Goal: Task Accomplishment & Management: Use online tool/utility

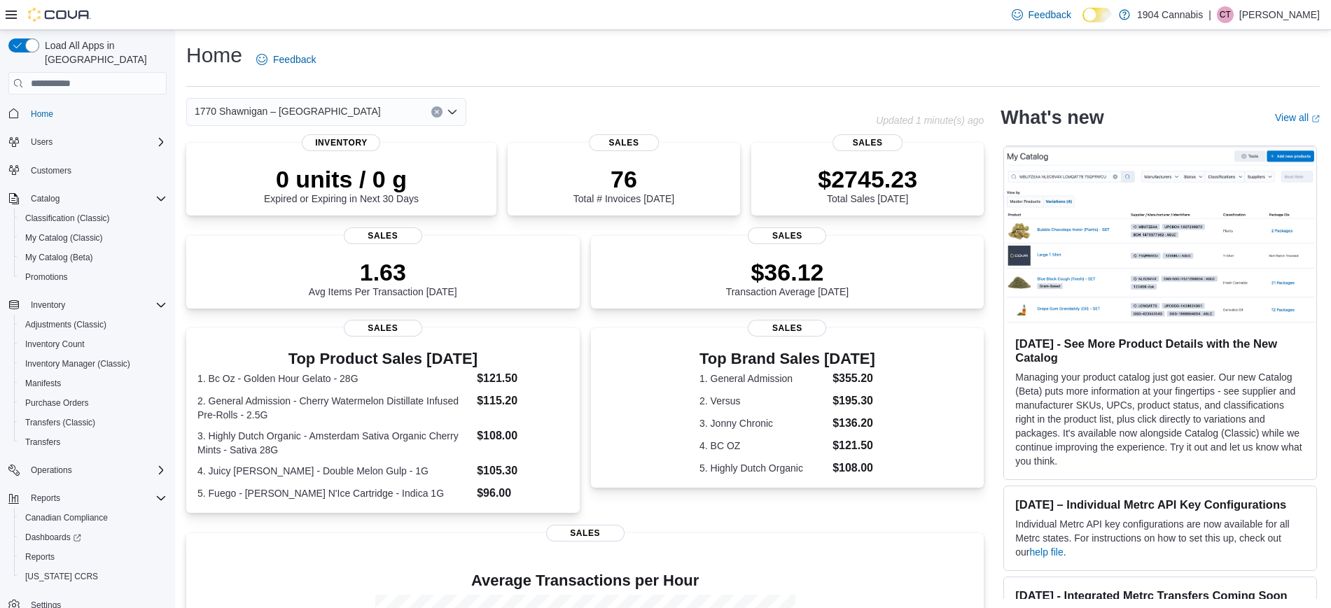
click at [383, 111] on div "1770 Shawnigan – [GEOGRAPHIC_DATA]" at bounding box center [326, 112] width 280 height 28
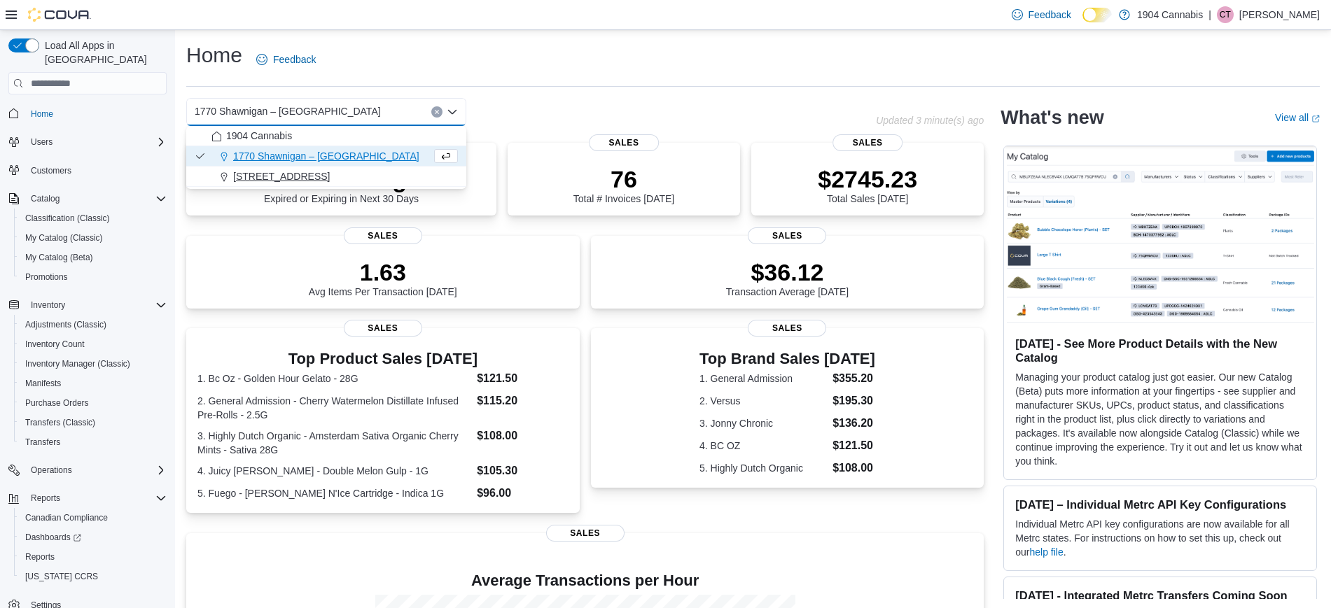
click at [370, 176] on div "[STREET_ADDRESS]" at bounding box center [334, 176] width 246 height 14
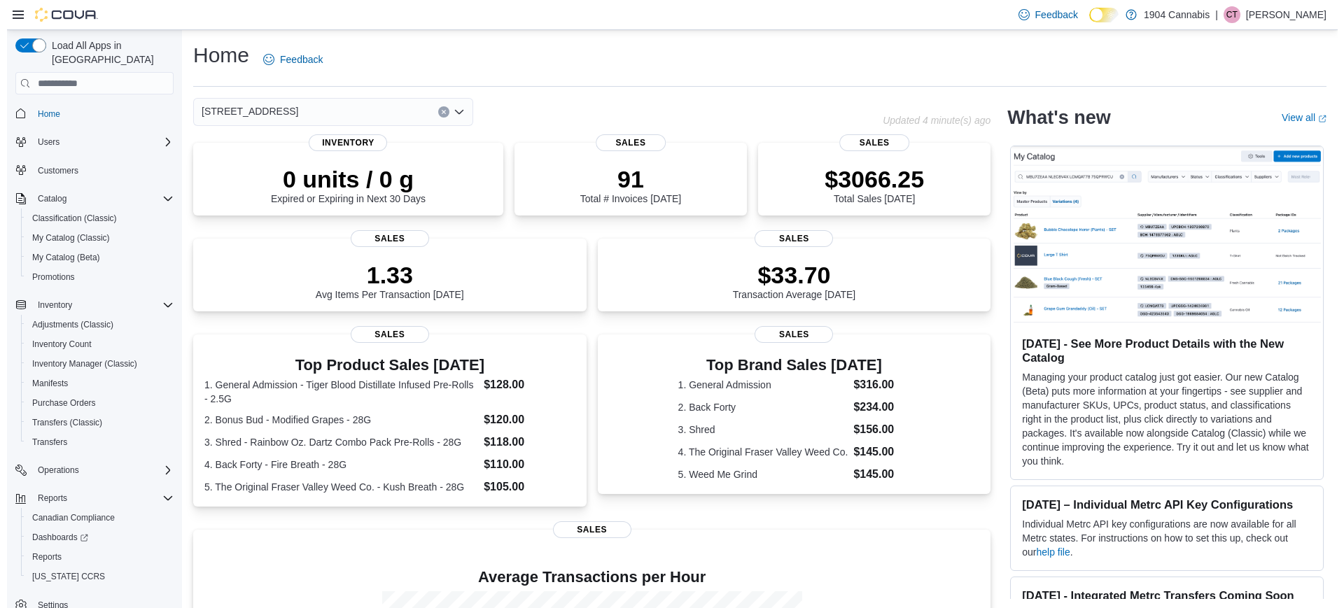
scroll to position [13, 0]
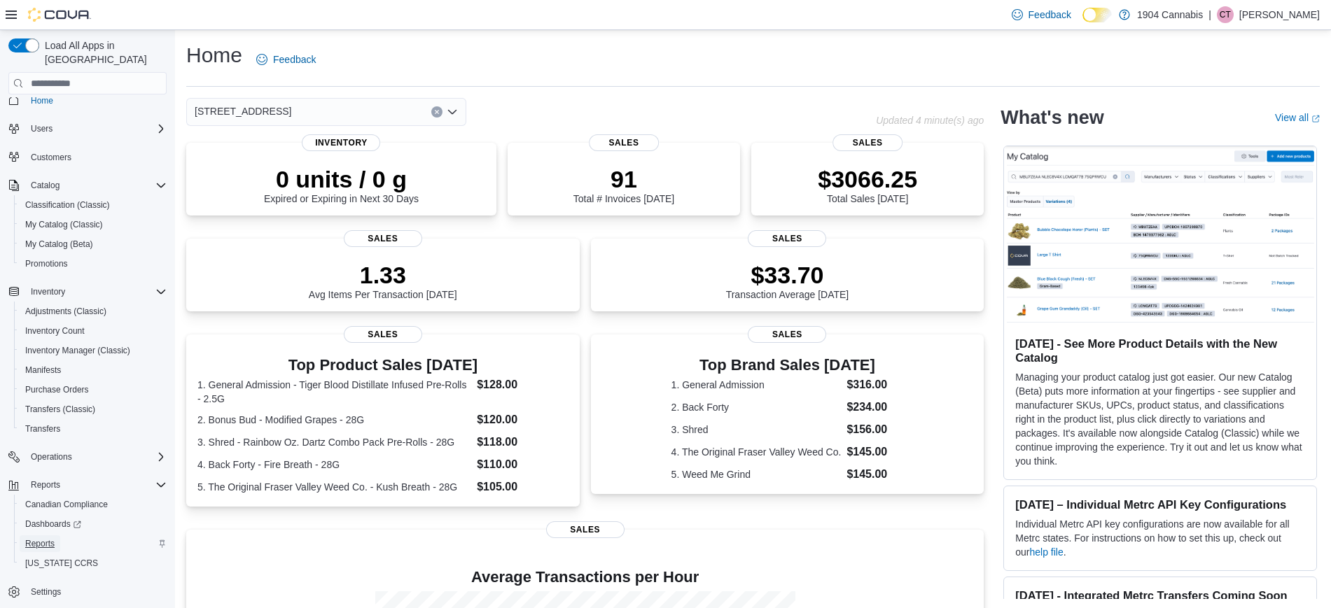
click at [38, 536] on span "Reports" at bounding box center [39, 543] width 29 height 17
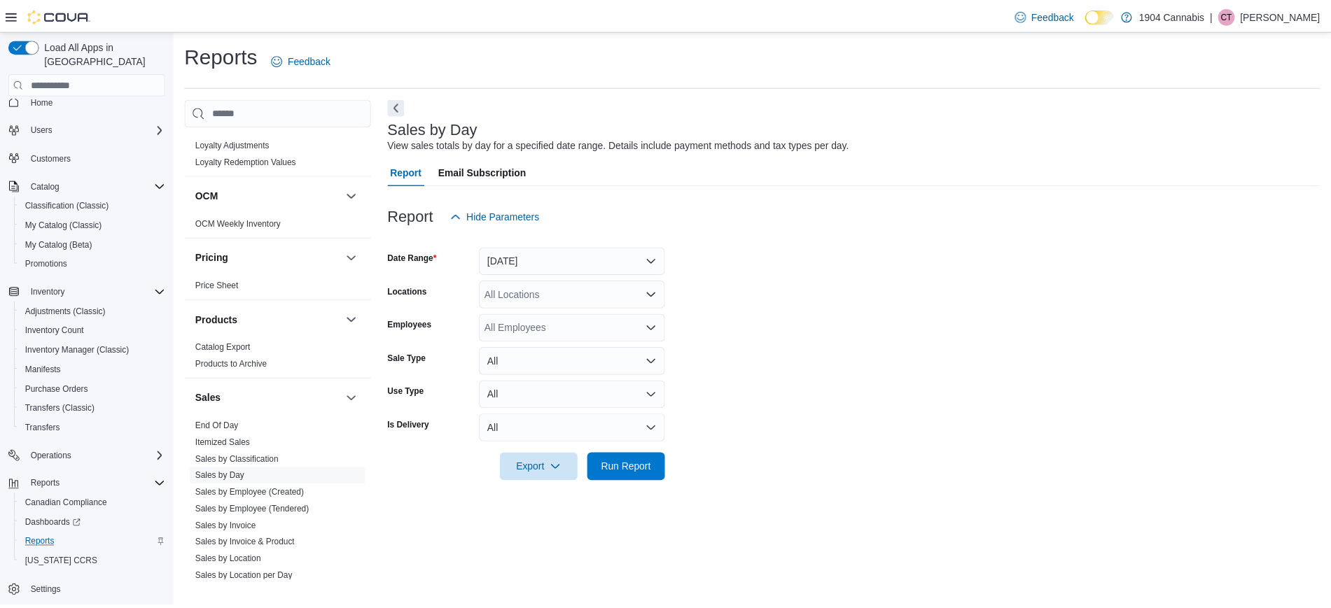
scroll to position [1056, 0]
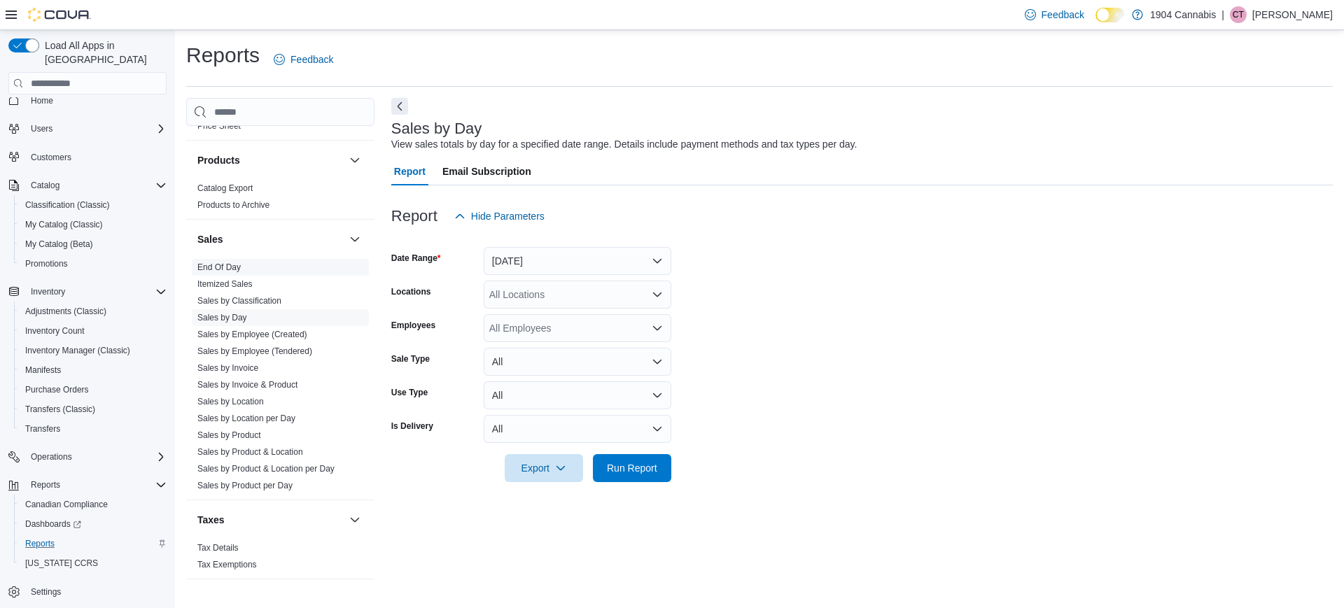
click at [220, 262] on link "End Of Day" at bounding box center [218, 267] width 43 height 10
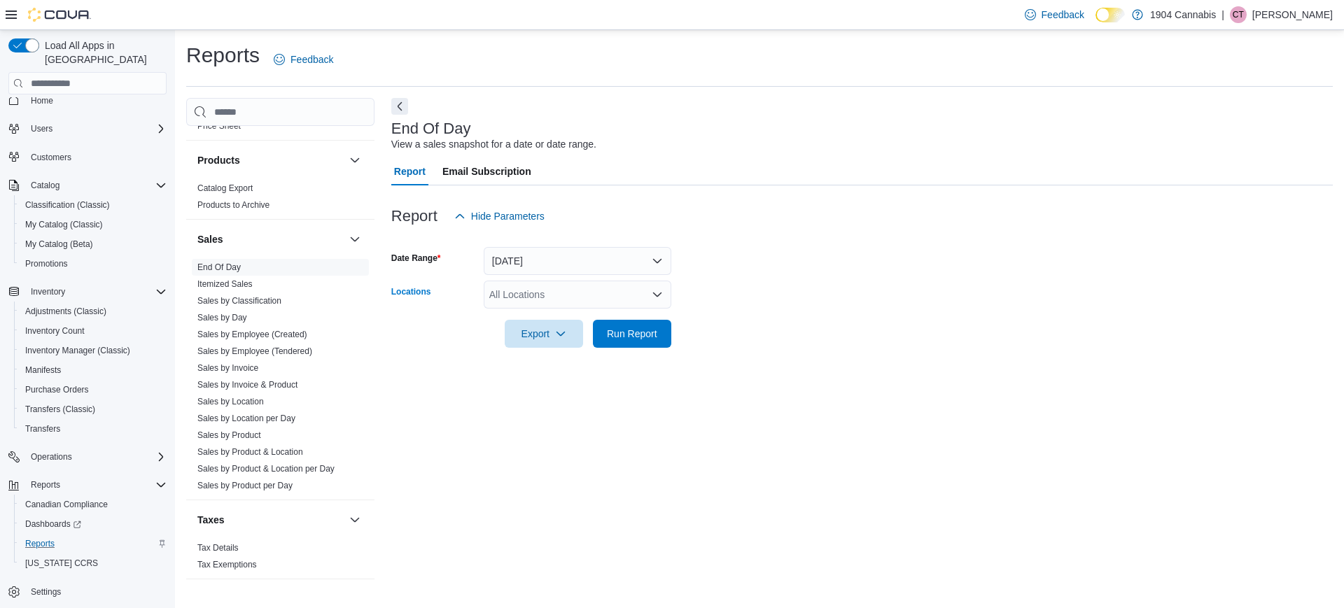
click at [527, 288] on div "All Locations" at bounding box center [578, 295] width 188 height 28
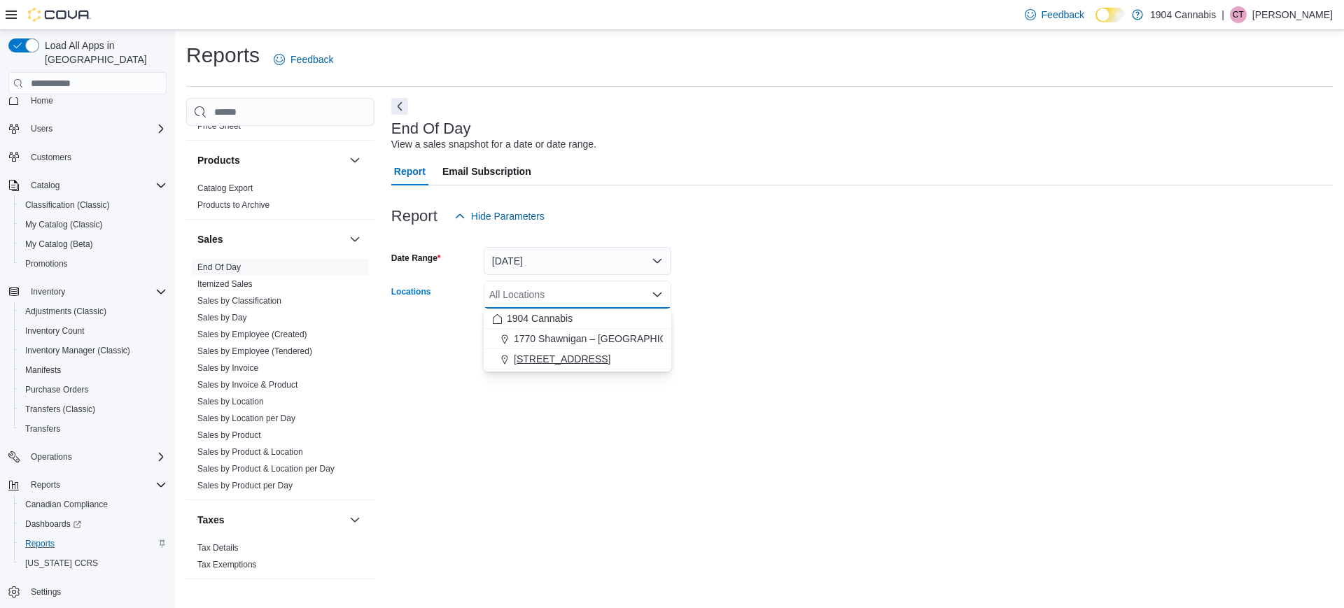
click at [547, 359] on span "[STREET_ADDRESS]" at bounding box center [562, 359] width 97 height 14
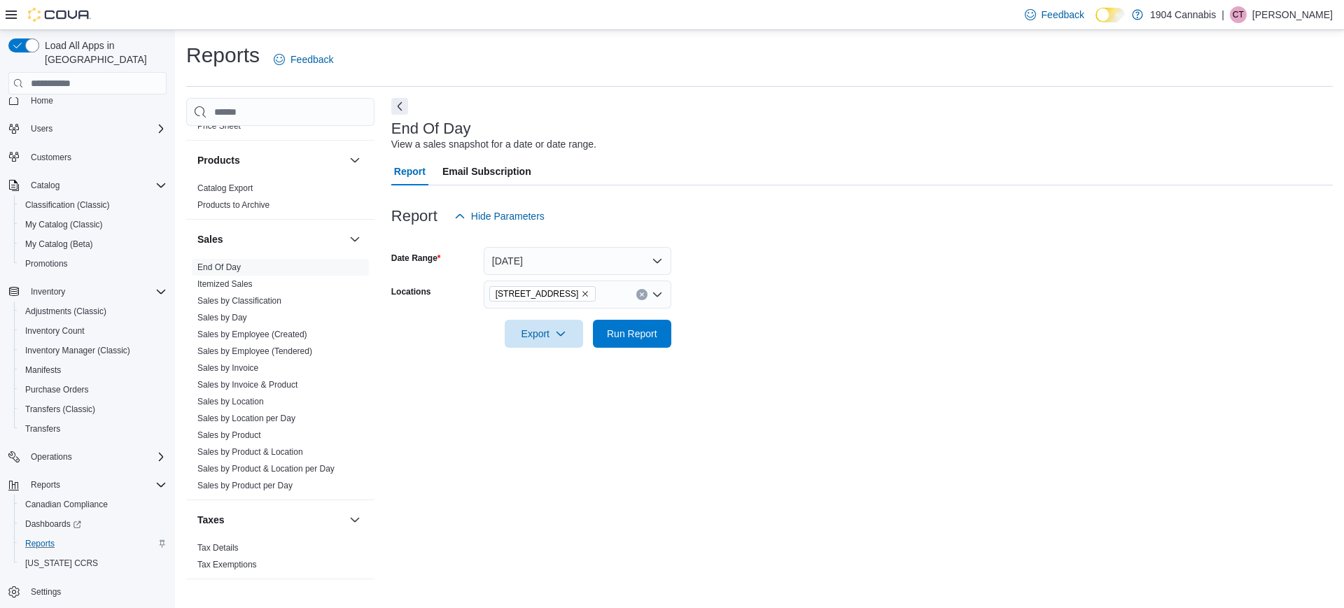
click at [914, 324] on form "Date Range [DATE] Locations [STREET_ADDRESS] Export Run Report" at bounding box center [861, 289] width 941 height 118
click at [577, 268] on button "[DATE]" at bounding box center [578, 261] width 188 height 28
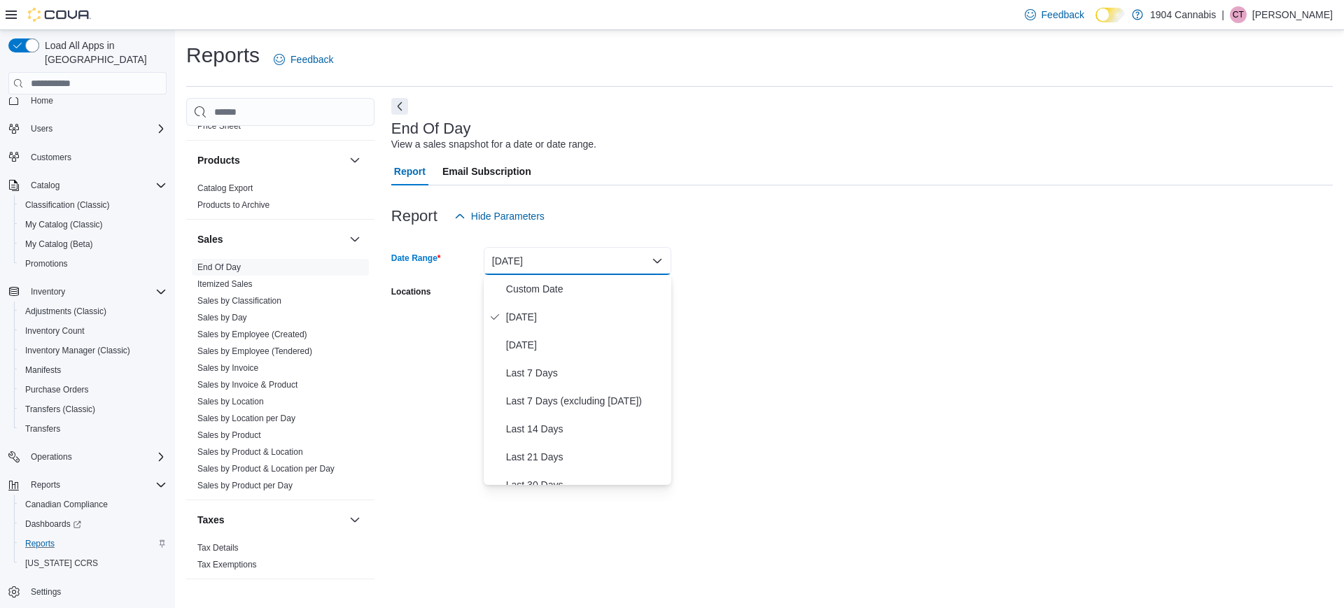
click at [727, 278] on form "Date Range [DATE] Locations [STREET_ADDRESS] Export Run Report" at bounding box center [861, 289] width 941 height 118
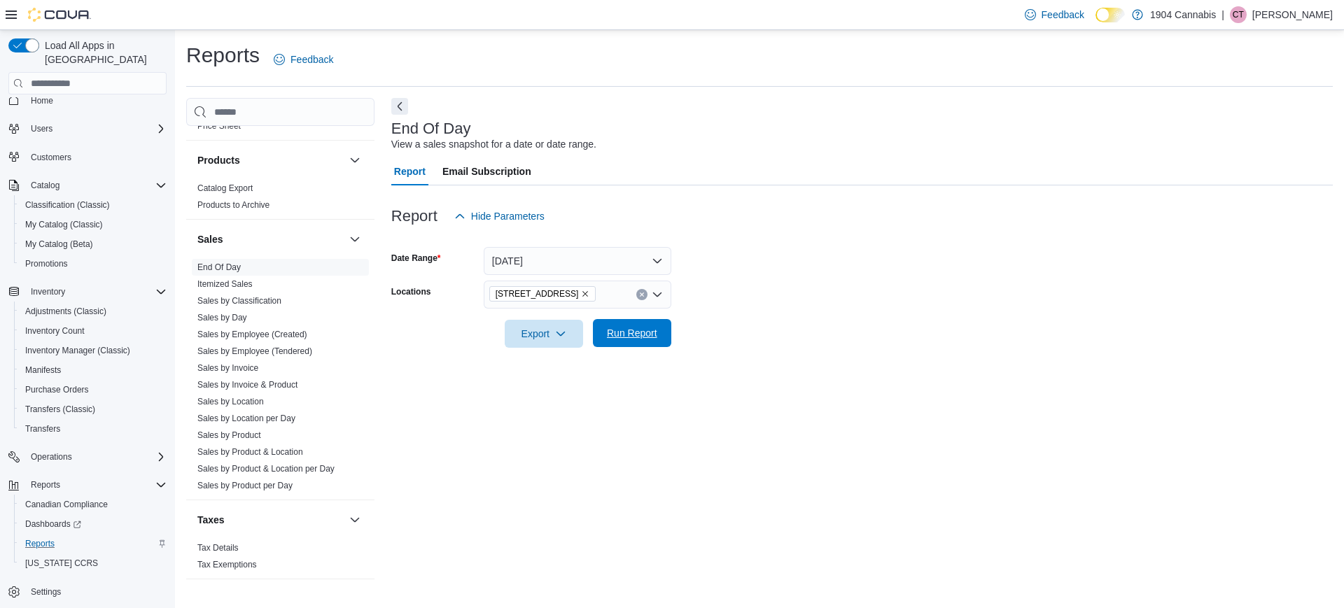
click at [661, 321] on span "Run Report" at bounding box center [632, 333] width 62 height 28
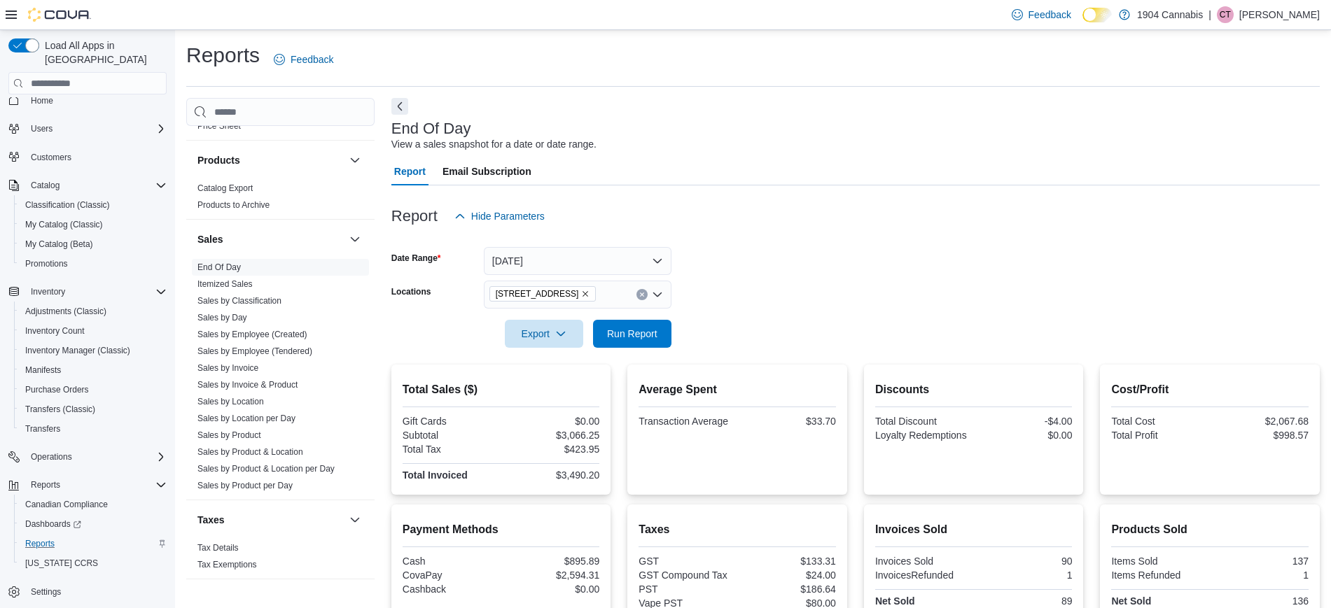
click at [587, 430] on div "$3,066.25" at bounding box center [552, 435] width 96 height 11
copy div "3,066.25"
click at [604, 290] on div "[STREET_ADDRESS]" at bounding box center [578, 295] width 188 height 28
click at [639, 293] on icon "Clear input" at bounding box center [642, 295] width 6 height 6
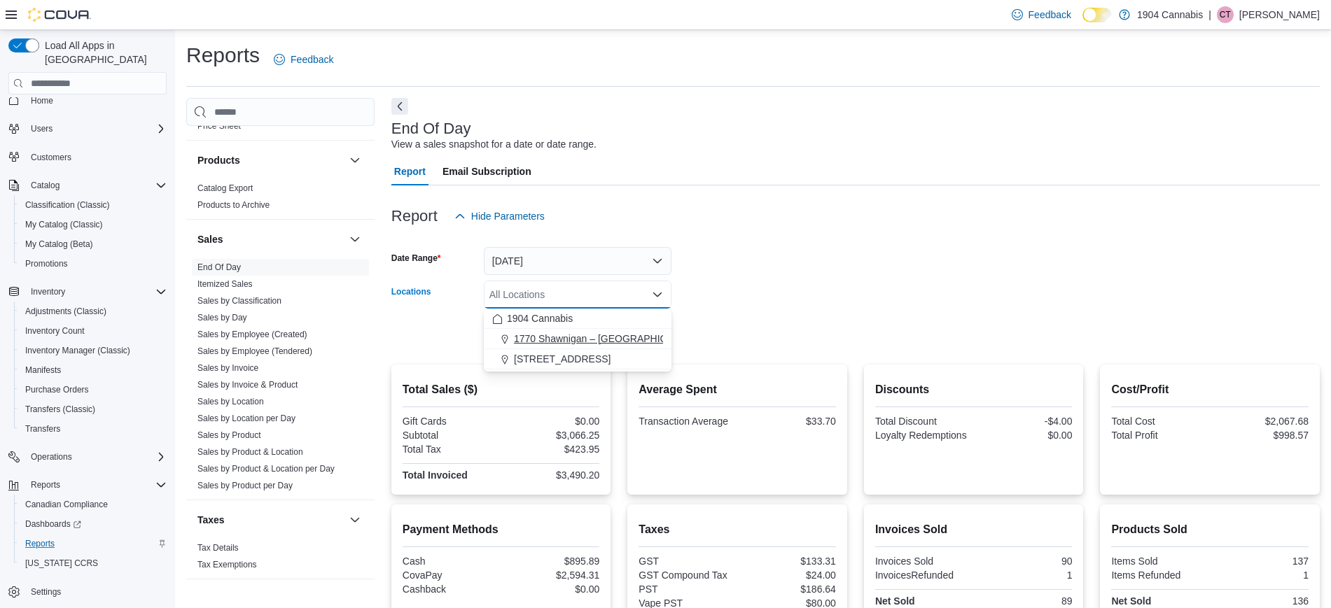
click at [594, 335] on span "1770 Shawnigan – [GEOGRAPHIC_DATA]" at bounding box center [607, 339] width 186 height 14
click at [724, 304] on form "Date Range [DATE] Locations [GEOGRAPHIC_DATA] – [GEOGRAPHIC_DATA] Combo box. Se…" at bounding box center [855, 289] width 928 height 118
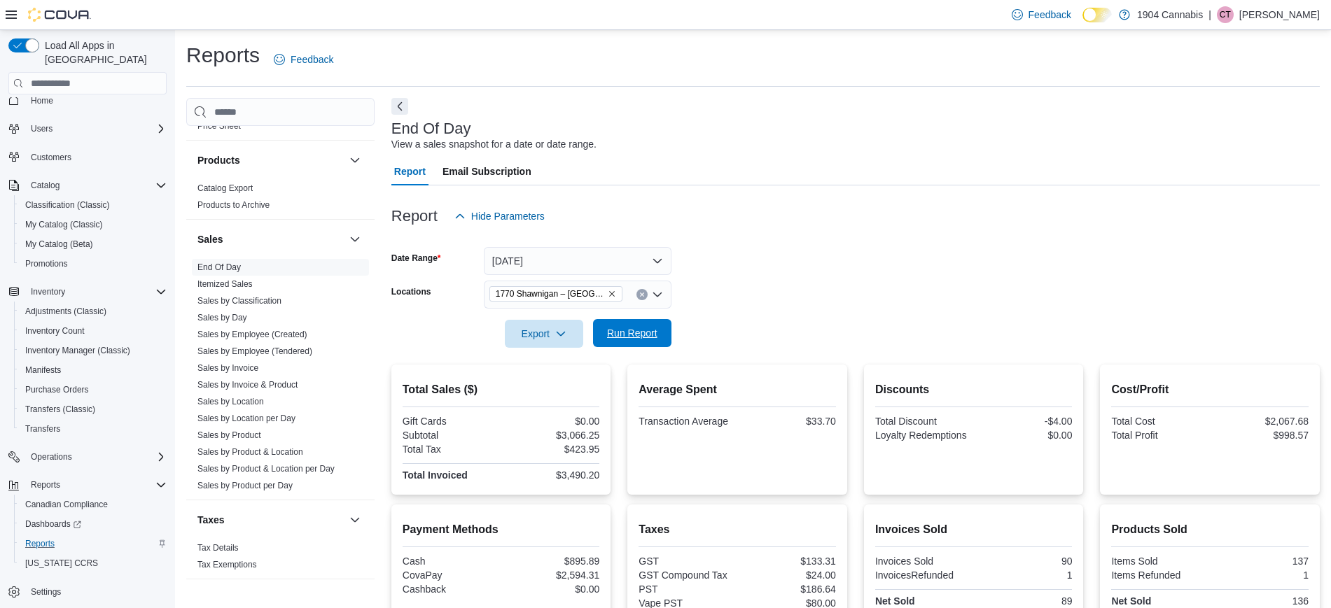
click at [603, 335] on span "Run Report" at bounding box center [632, 333] width 62 height 28
click at [583, 442] on div at bounding box center [500, 442] width 197 height 3
click at [584, 435] on div "$2,745.23" at bounding box center [552, 435] width 96 height 11
copy div "2,745.23"
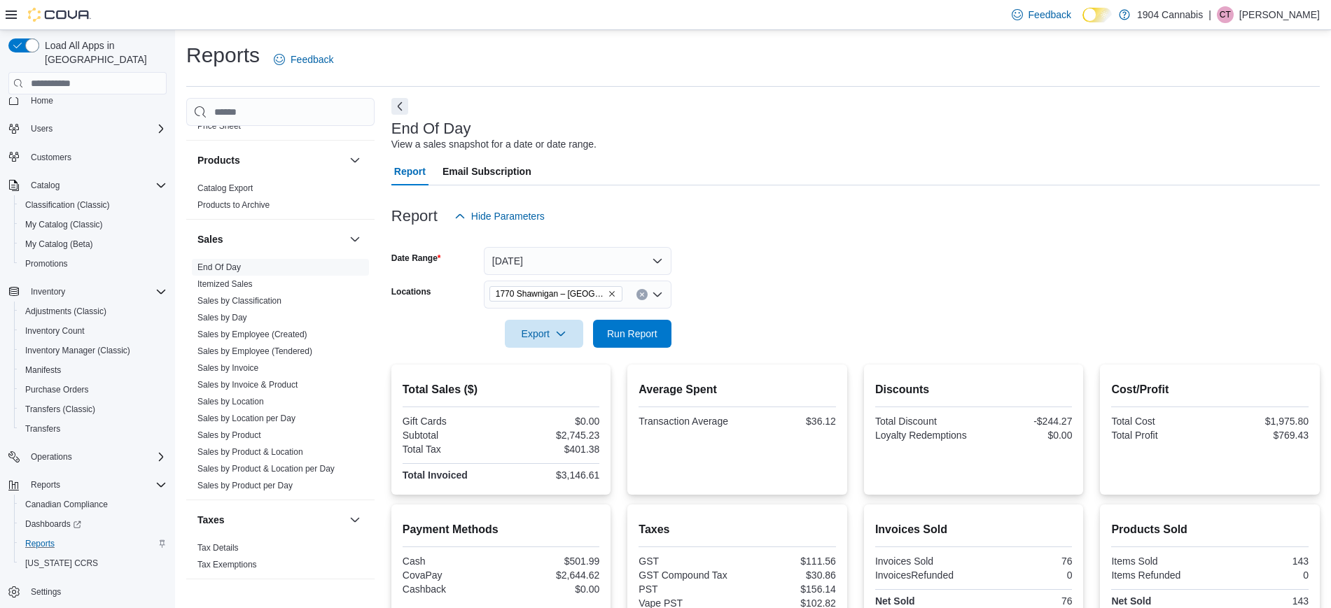
click at [580, 221] on div "Report Hide Parameters" at bounding box center [855, 216] width 928 height 28
click at [556, 258] on button "[DATE]" at bounding box center [578, 261] width 188 height 28
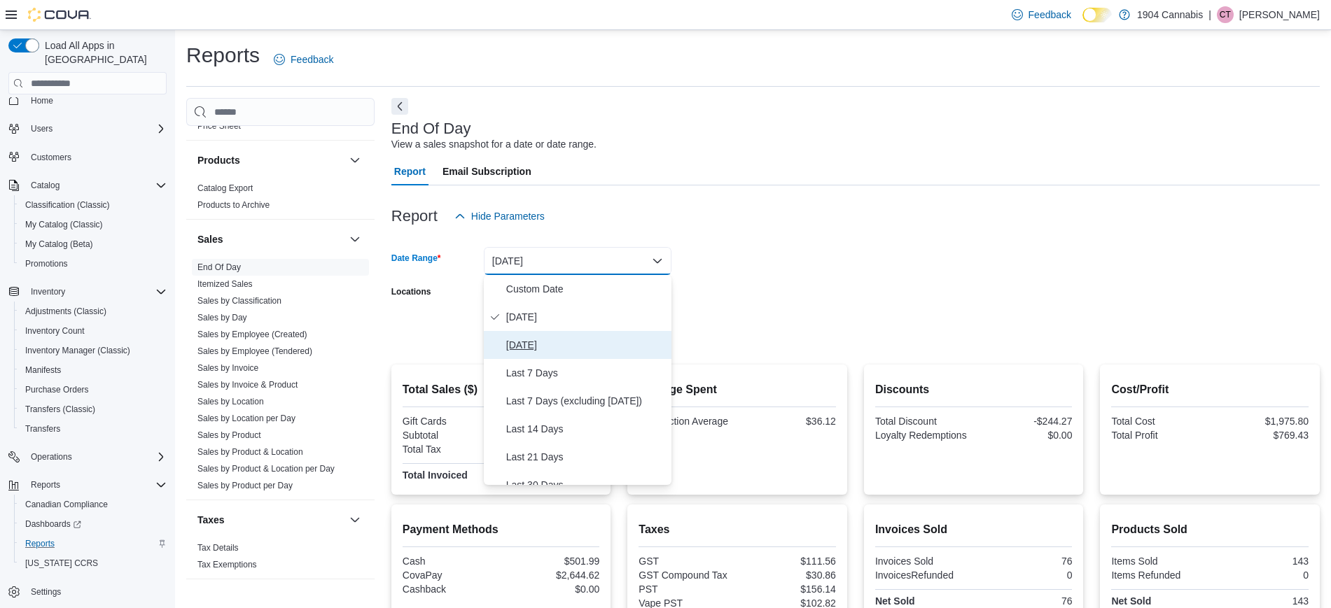
click at [566, 349] on span "[DATE]" at bounding box center [586, 345] width 160 height 17
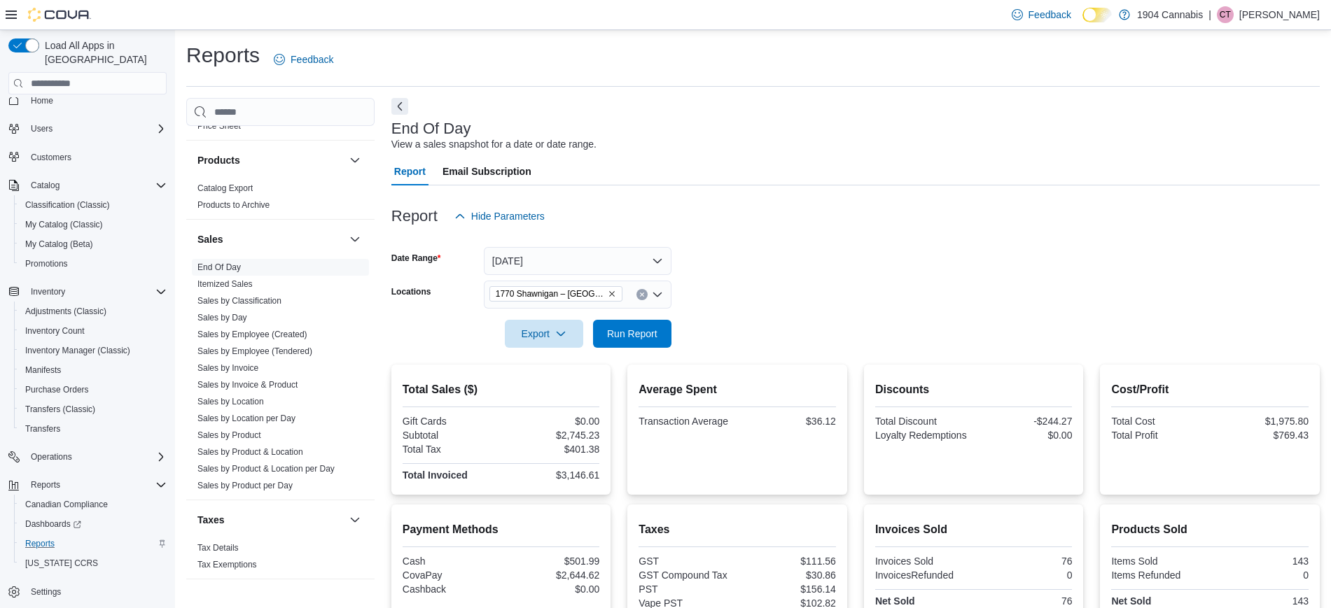
click at [757, 309] on div at bounding box center [855, 314] width 928 height 11
click at [662, 334] on span "Run Report" at bounding box center [632, 333] width 62 height 28
click at [599, 432] on div "$3,510.20" at bounding box center [552, 435] width 96 height 11
copy div "3,510.20"
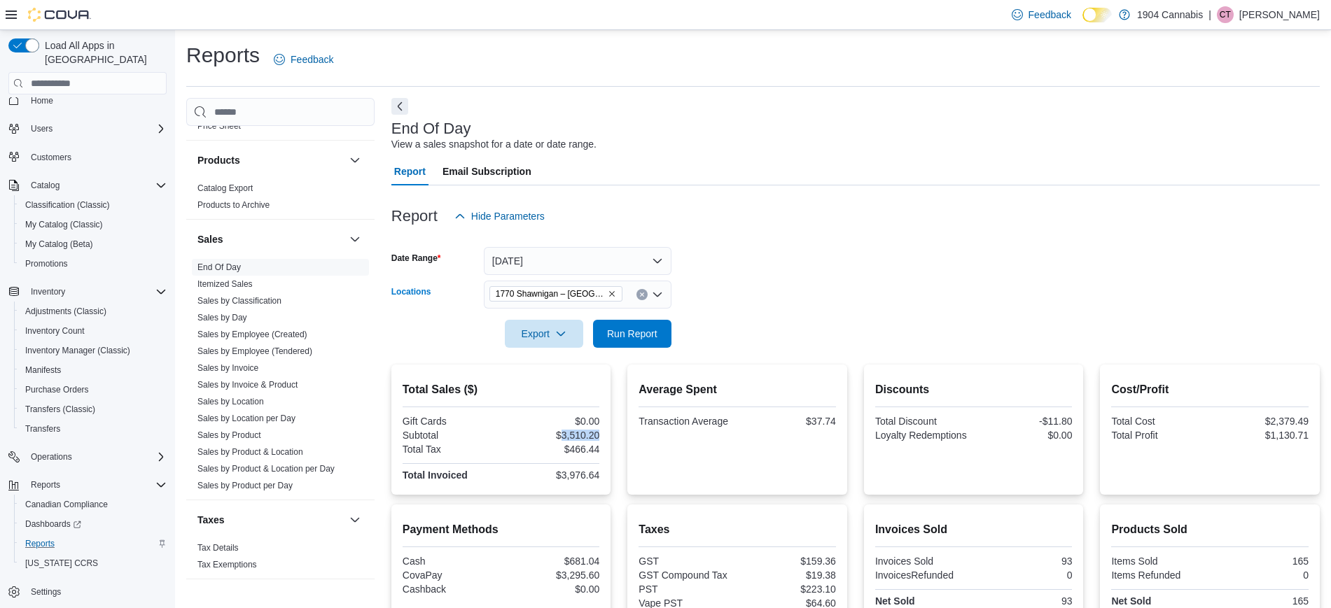
click at [644, 294] on icon "Clear input" at bounding box center [642, 295] width 6 height 6
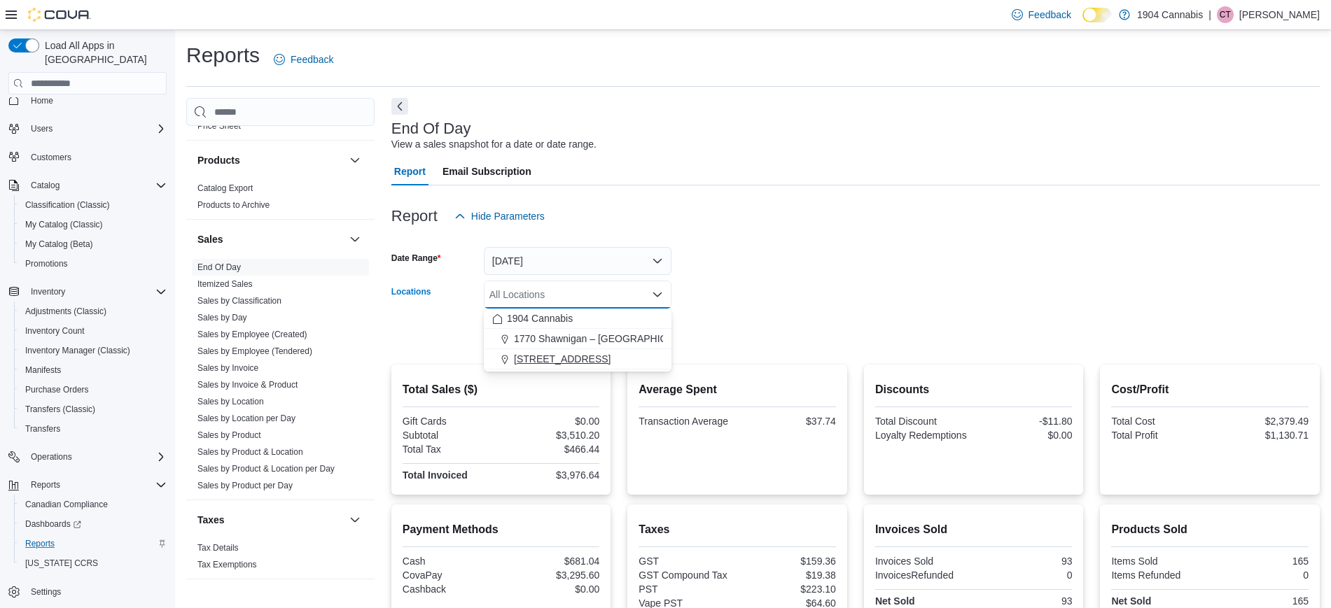
click at [583, 362] on div "[STREET_ADDRESS]" at bounding box center [577, 359] width 171 height 14
click at [763, 333] on form "Date Range [DATE] Locations [STREET_ADDRESS] Combo box. Selected. [STREET_ADDRE…" at bounding box center [855, 289] width 928 height 118
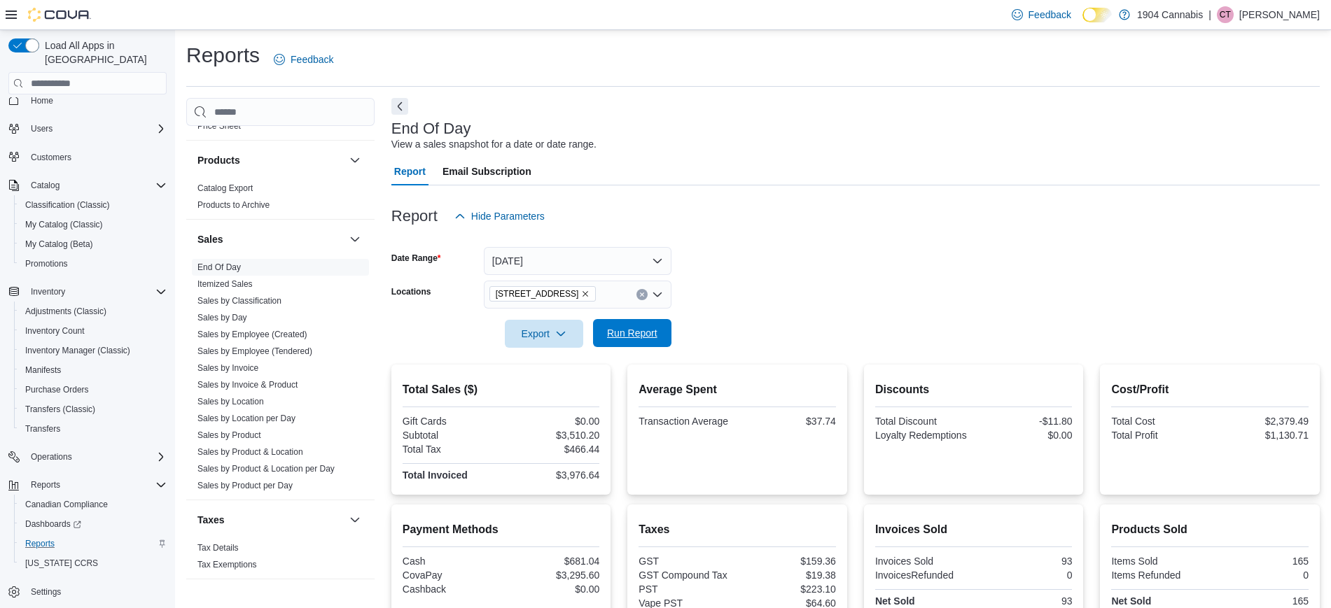
click at [662, 342] on span "Run Report" at bounding box center [632, 333] width 62 height 28
click at [589, 434] on div "$3,486.60" at bounding box center [552, 435] width 96 height 11
copy div "3,486.60"
click at [572, 269] on button "[DATE]" at bounding box center [578, 261] width 188 height 28
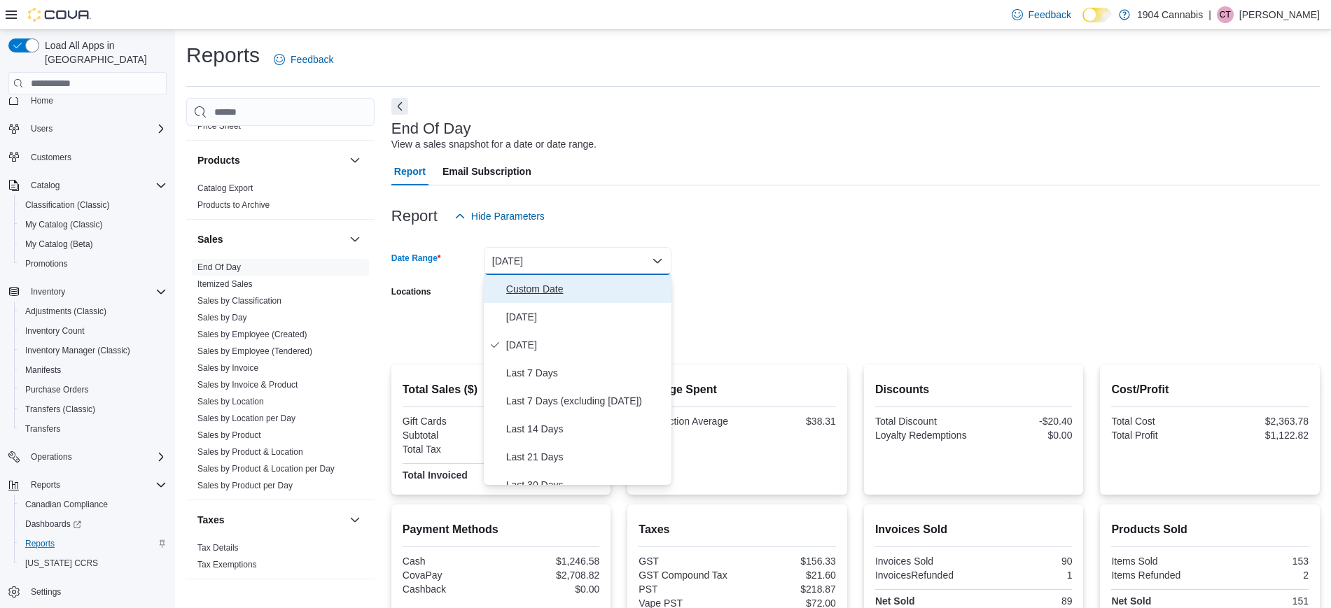
click at [570, 302] on button "Custom Date" at bounding box center [578, 289] width 188 height 28
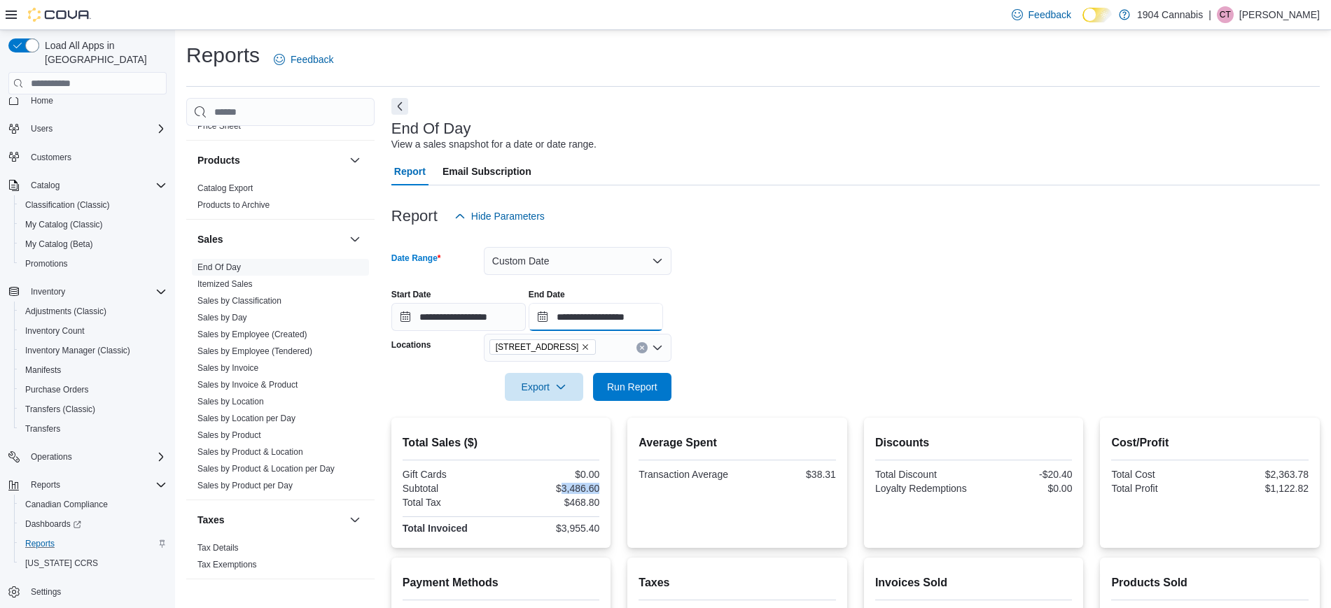
click at [603, 303] on input "**********" at bounding box center [595, 317] width 134 height 28
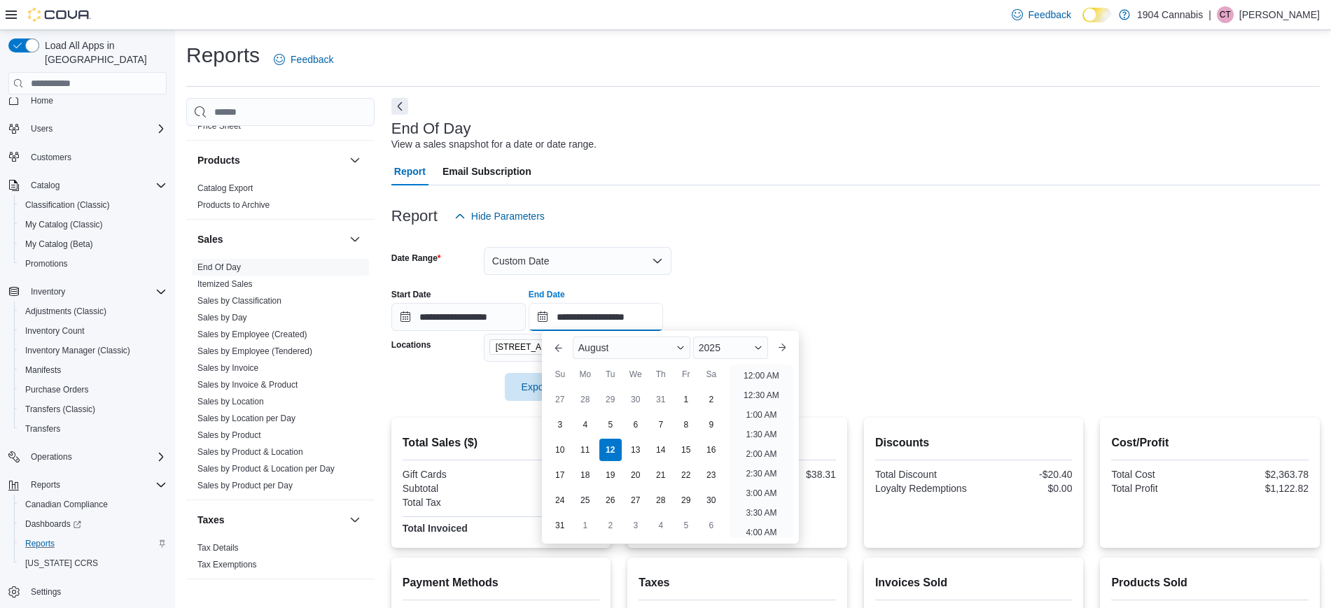
scroll to position [770, 0]
click at [566, 451] on div "10" at bounding box center [559, 450] width 24 height 24
type input "**********"
click at [872, 228] on div "Report Hide Parameters" at bounding box center [855, 216] width 928 height 28
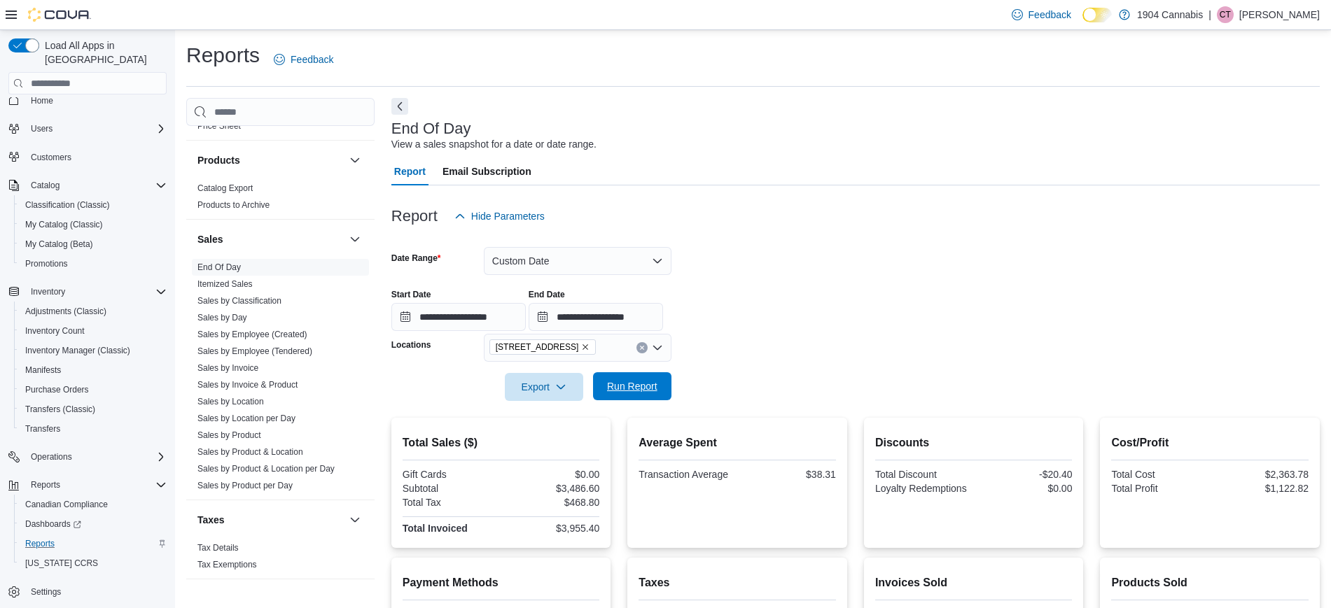
click at [648, 390] on span "Run Report" at bounding box center [632, 386] width 50 height 14
click at [586, 485] on div "$2,673.38" at bounding box center [552, 488] width 96 height 11
copy div "2,673.38"
click at [477, 307] on input "**********" at bounding box center [458, 317] width 134 height 28
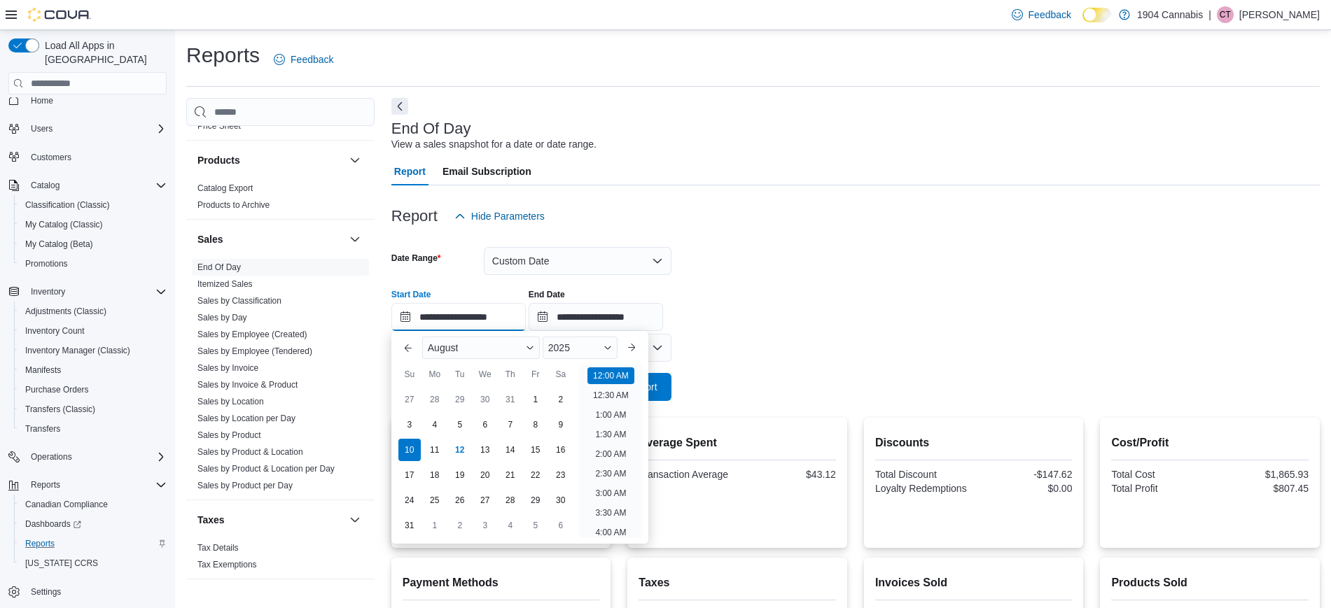
scroll to position [43, 0]
click at [857, 297] on div "**********" at bounding box center [855, 304] width 928 height 53
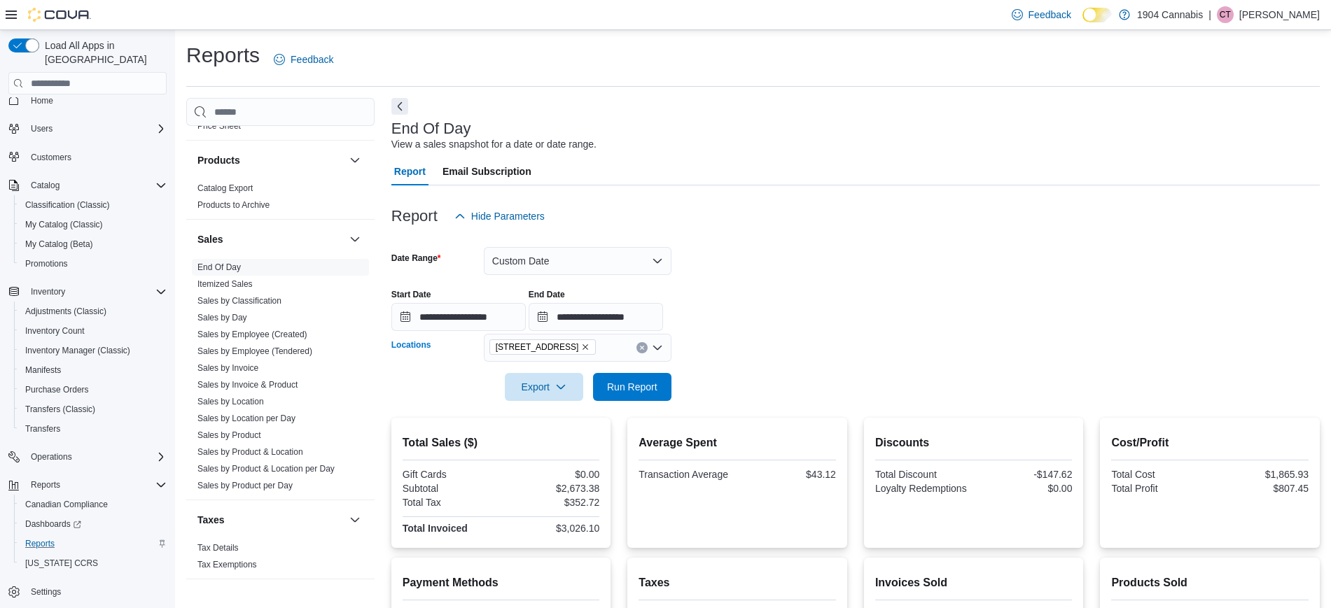
click at [645, 347] on button "Clear input" at bounding box center [641, 347] width 11 height 11
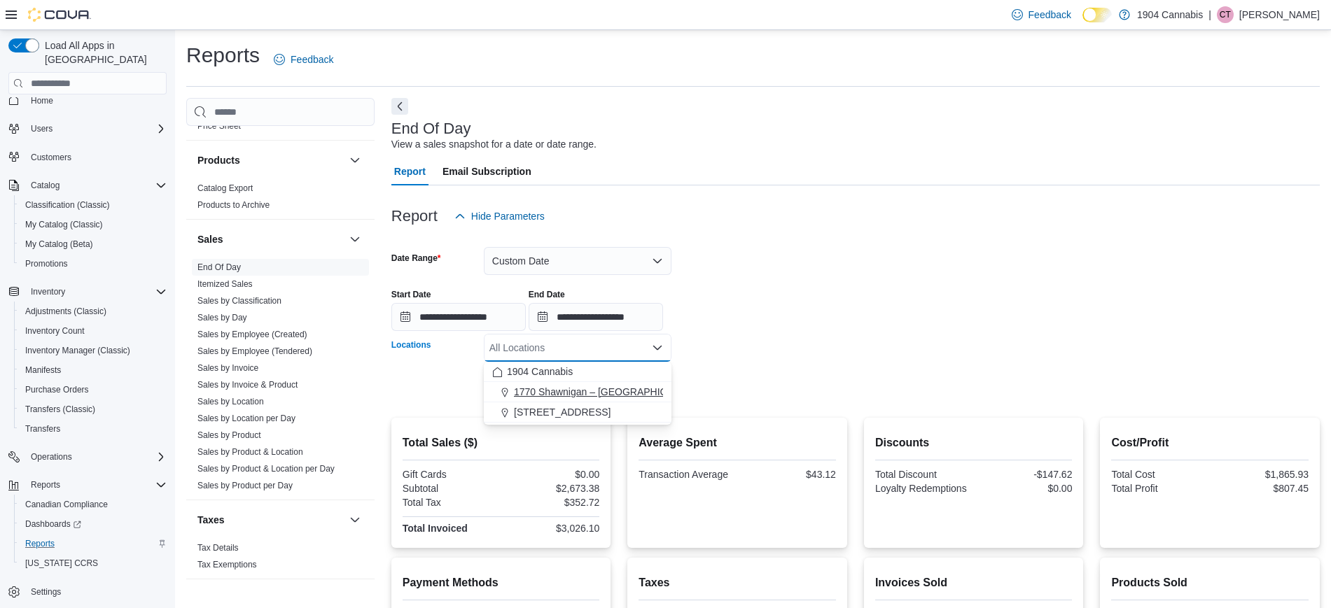
click at [567, 399] on button "1770 Shawnigan – [GEOGRAPHIC_DATA]" at bounding box center [578, 392] width 188 height 20
click at [732, 398] on form "**********" at bounding box center [855, 315] width 928 height 171
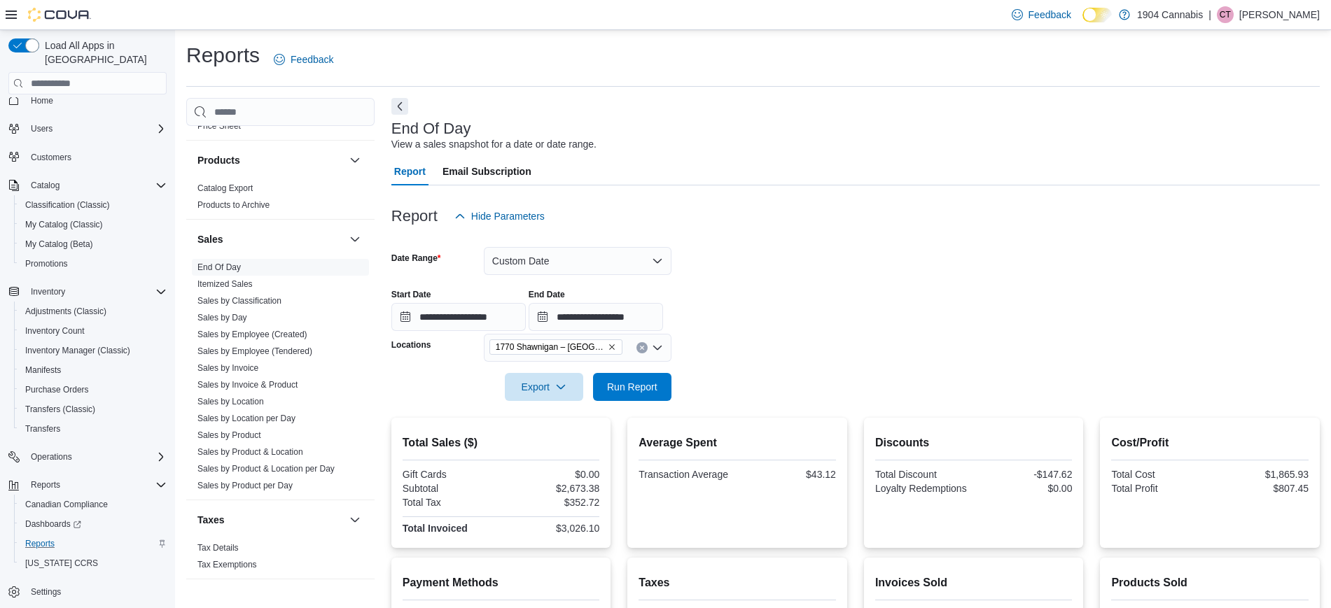
click at [643, 405] on div at bounding box center [855, 409] width 928 height 17
click at [626, 386] on span "Run Report" at bounding box center [632, 386] width 50 height 14
click at [588, 487] on div "$4,705.42" at bounding box center [552, 488] width 96 height 11
copy div "4,705.42"
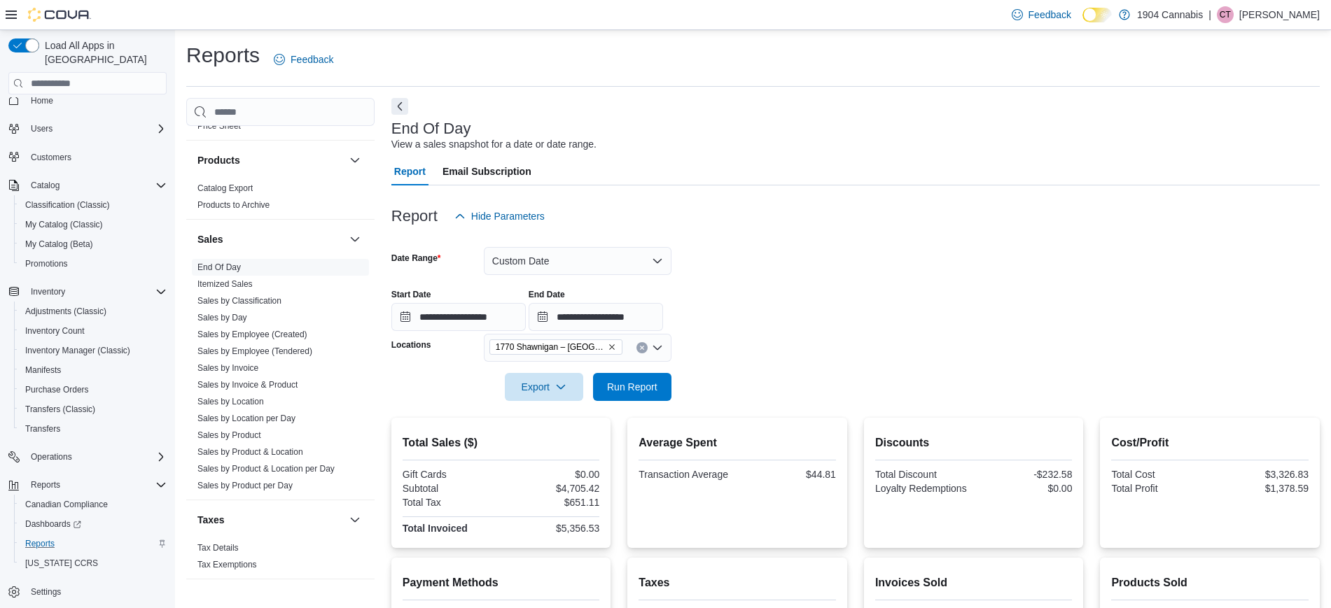
click at [1292, 26] on div "Feedback Dark Mode 1904 Cannabis | CT [PERSON_NAME]" at bounding box center [1163, 15] width 314 height 28
click at [1293, 6] on p "[PERSON_NAME]" at bounding box center [1279, 14] width 80 height 17
click at [1252, 149] on ul "Change Password Help Cova Learning Sign Out" at bounding box center [1249, 91] width 140 height 124
click at [1221, 135] on span "Sign Out" at bounding box center [1229, 136] width 38 height 14
